Goal: Task Accomplishment & Management: Manage account settings

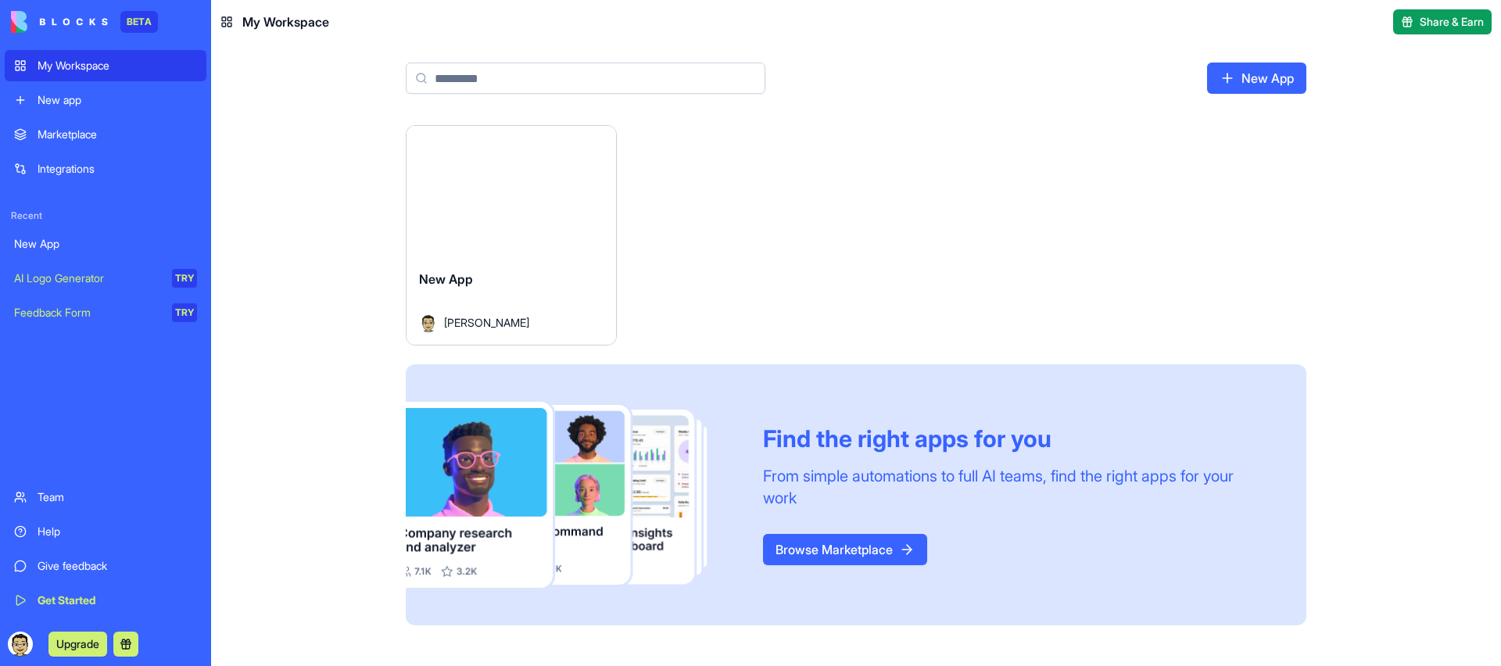
click at [5, 647] on div "Upgrade" at bounding box center [106, 644] width 202 height 44
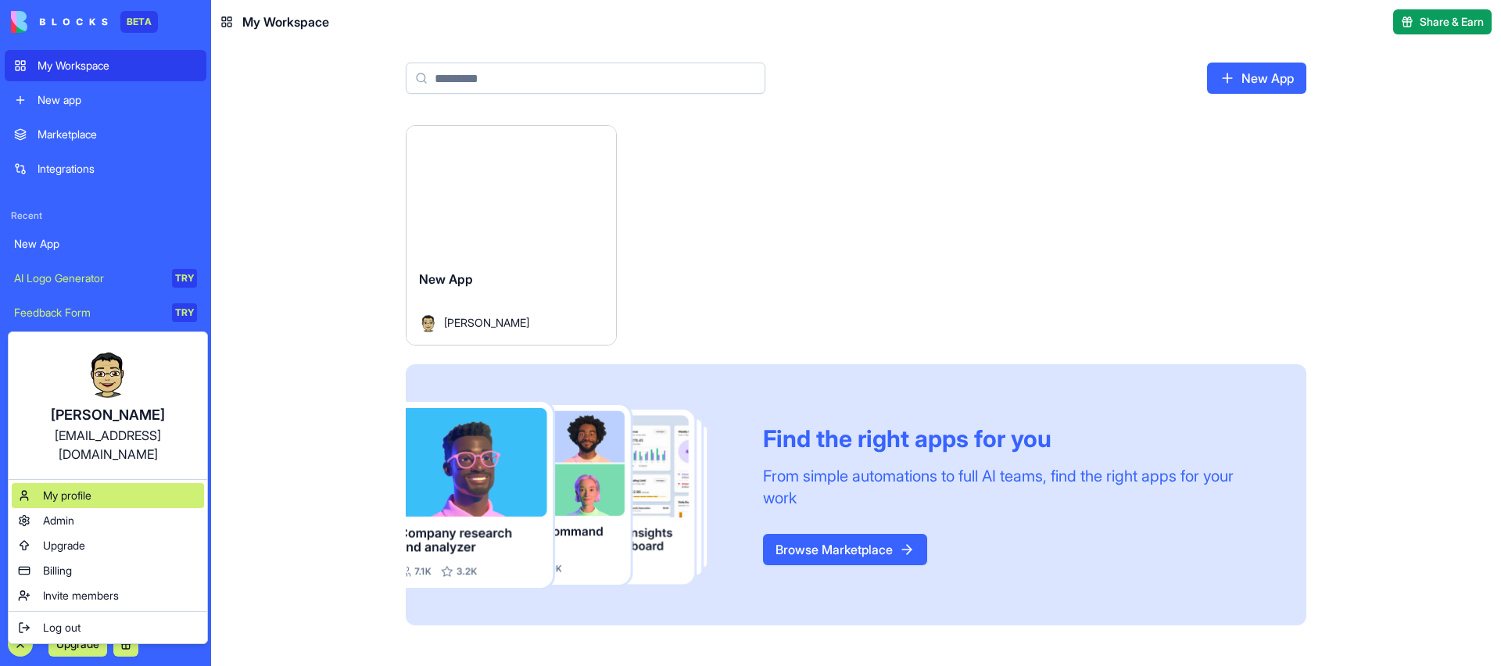
click at [56, 488] on span "My profile" at bounding box center [67, 496] width 48 height 16
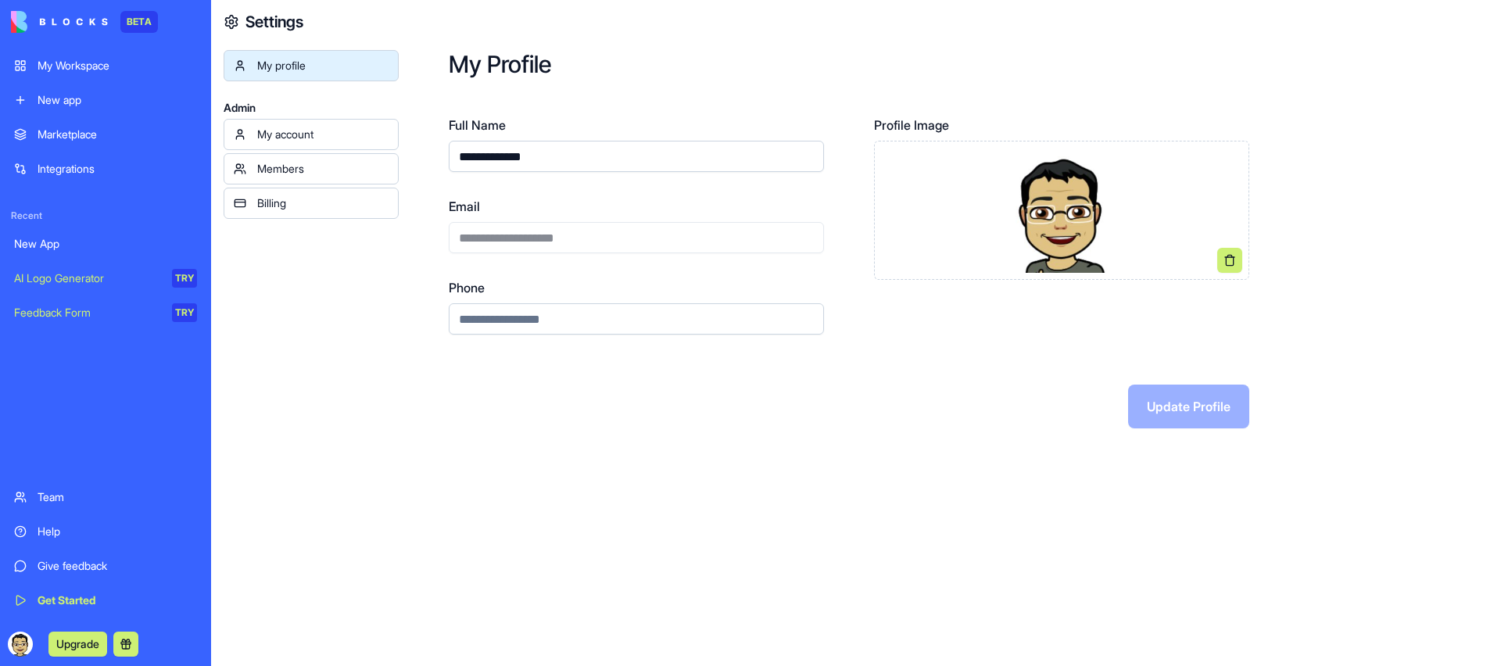
click at [357, 146] on link "My account" at bounding box center [311, 134] width 175 height 31
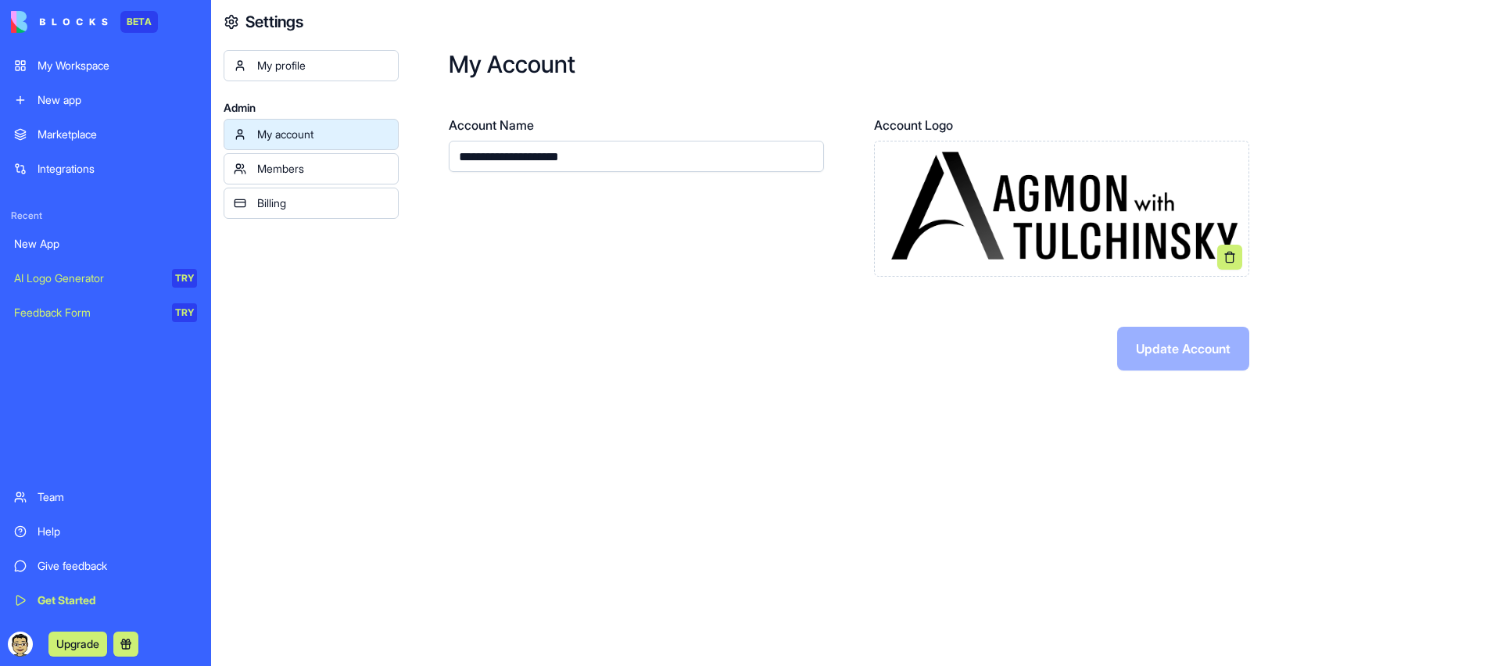
click at [353, 168] on div "Members" at bounding box center [322, 169] width 131 height 16
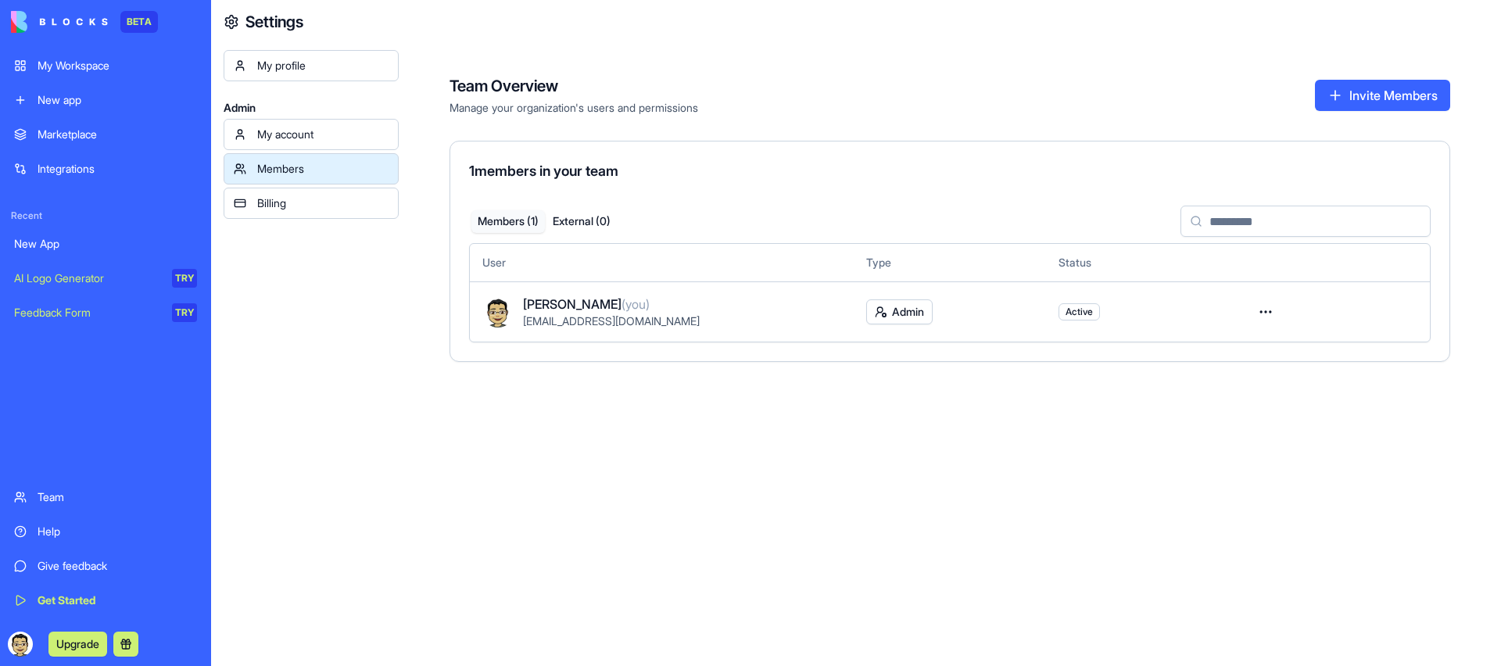
click at [345, 195] on div "Billing" at bounding box center [322, 203] width 131 height 16
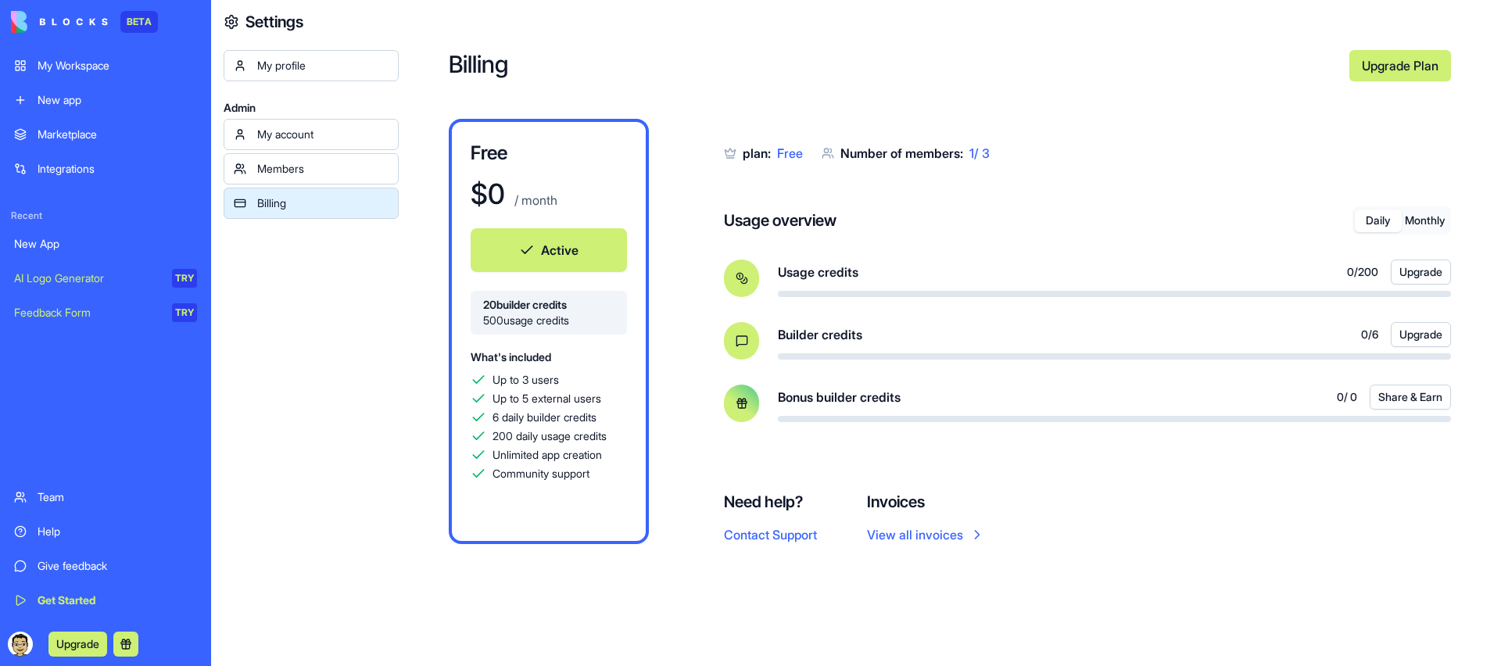
click at [1399, 72] on link "Upgrade Plan" at bounding box center [1400, 65] width 102 height 31
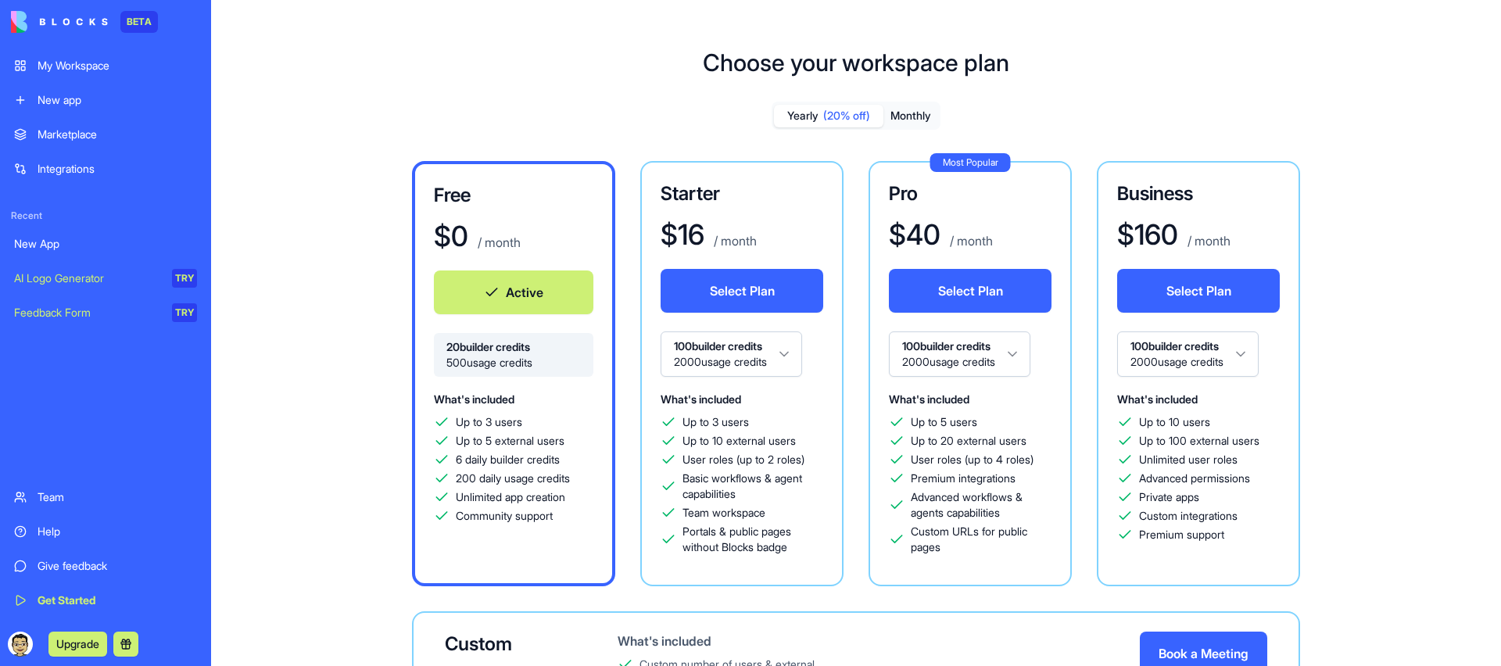
click at [96, 186] on div "Recent New App AI Logo Generator TRY Feedback Form TRY" at bounding box center [106, 257] width 202 height 144
click at [99, 183] on link "Integrations" at bounding box center [106, 168] width 202 height 31
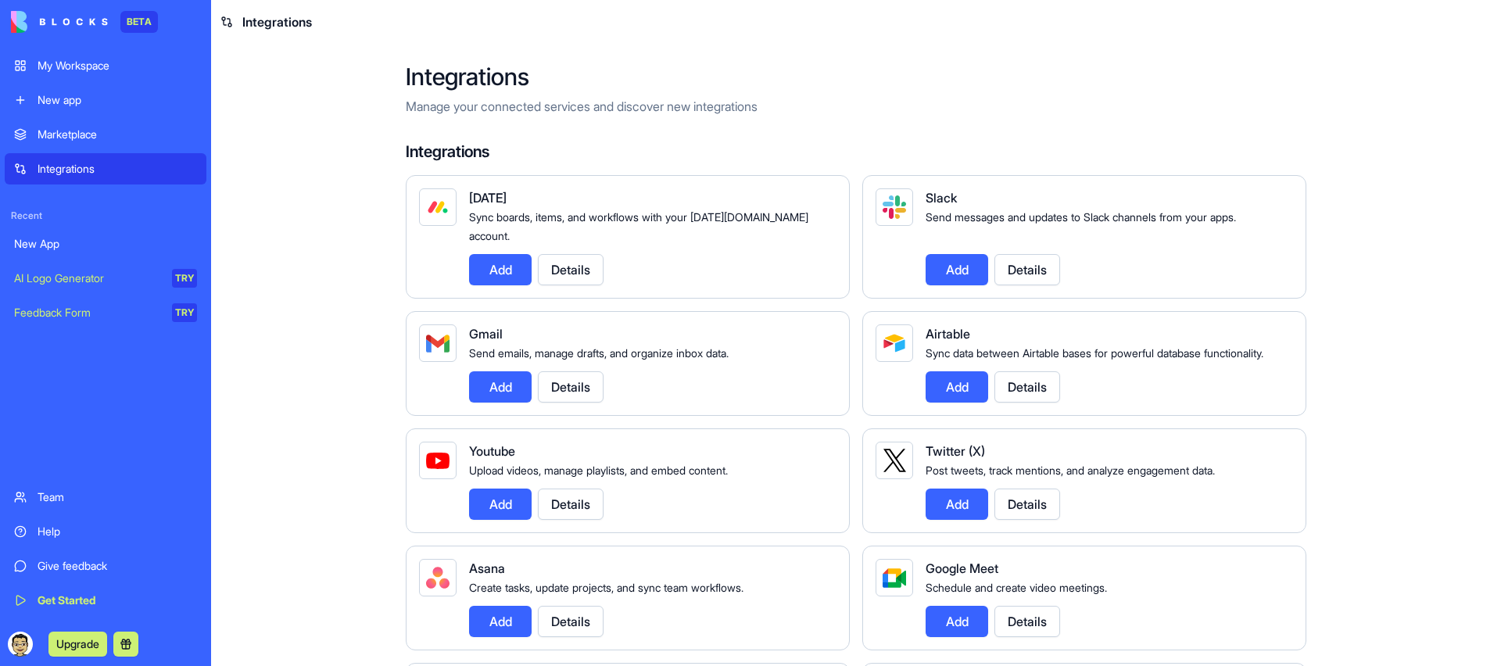
drag, startPoint x: 1341, startPoint y: 63, endPoint x: 1343, endPoint y: 13, distance: 50.9
